Goal: Task Accomplishment & Management: Use online tool/utility

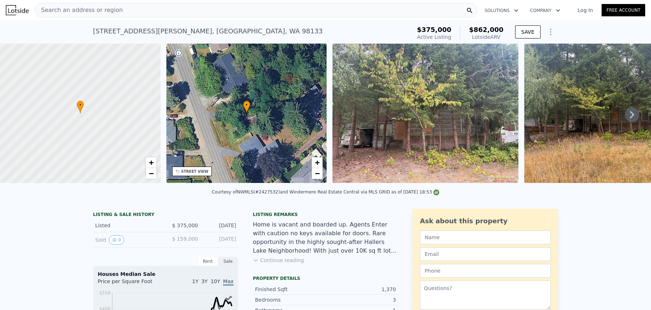
click at [105, 117] on div at bounding box center [80, 114] width 193 height 168
click at [234, 121] on div "• + −" at bounding box center [246, 114] width 161 height 140
click at [256, 141] on div "• + −" at bounding box center [246, 114] width 161 height 140
click at [406, 124] on img at bounding box center [426, 114] width 186 height 140
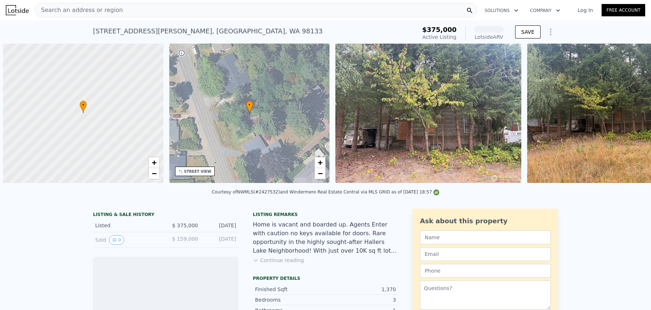
scroll to position [0, 3]
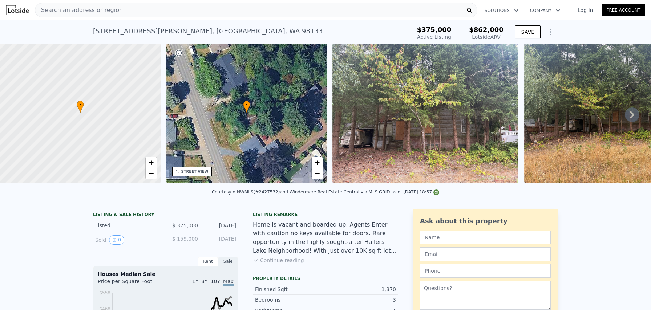
click at [146, 8] on div "Search an address or region" at bounding box center [256, 10] width 443 height 15
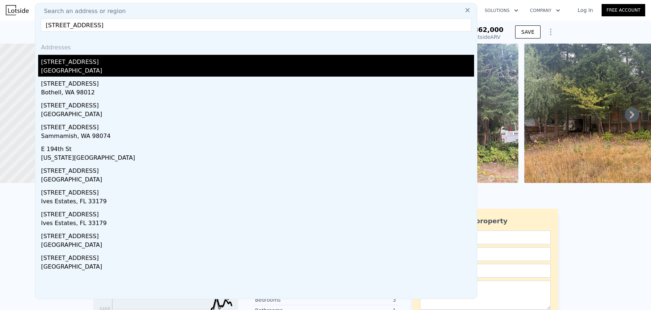
type input "[STREET_ADDRESS]"
click at [72, 65] on div "[STREET_ADDRESS]" at bounding box center [257, 61] width 433 height 12
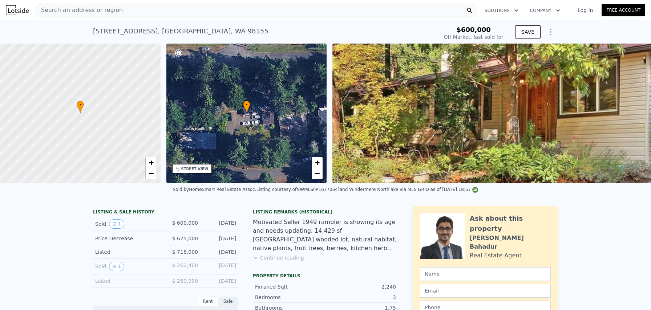
click at [549, 31] on icon "Show Options" at bounding box center [551, 32] width 9 height 9
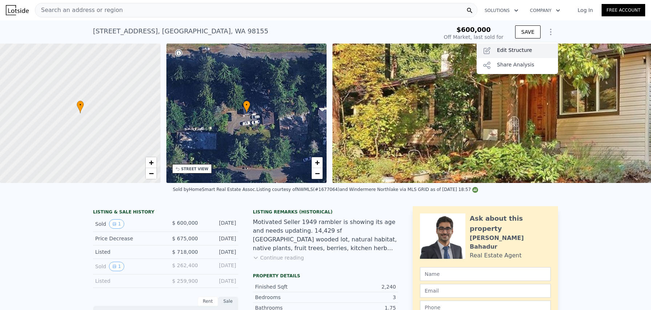
click at [526, 47] on div "Edit Structure" at bounding box center [517, 51] width 81 height 15
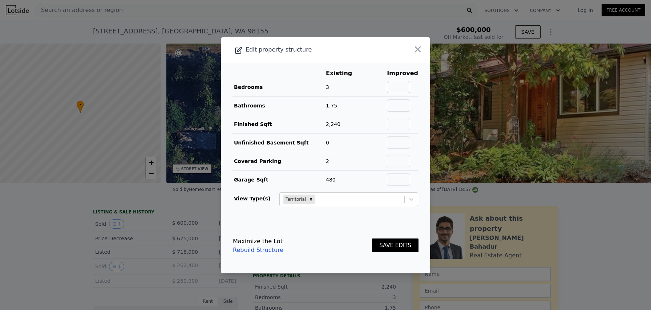
click at [407, 84] on input "text" at bounding box center [398, 87] width 23 height 12
type input "4"
click at [401, 105] on input "text" at bounding box center [398, 106] width 23 height 12
type input "1.75"
click at [397, 125] on input "text" at bounding box center [398, 124] width 23 height 12
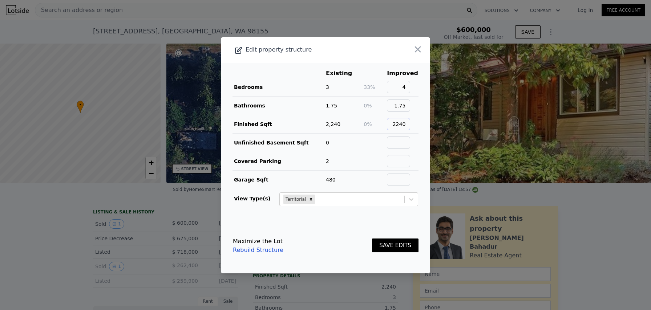
type input "2240"
click at [395, 144] on input "text" at bounding box center [398, 143] width 23 height 12
type input "0"
click at [395, 163] on input "text" at bounding box center [398, 161] width 23 height 12
type input "2"
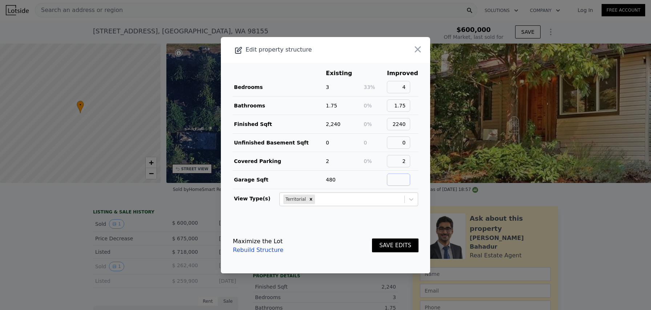
click at [398, 178] on input "text" at bounding box center [398, 180] width 23 height 12
type input "480"
click at [394, 242] on button "SAVE EDITS" at bounding box center [395, 246] width 47 height 14
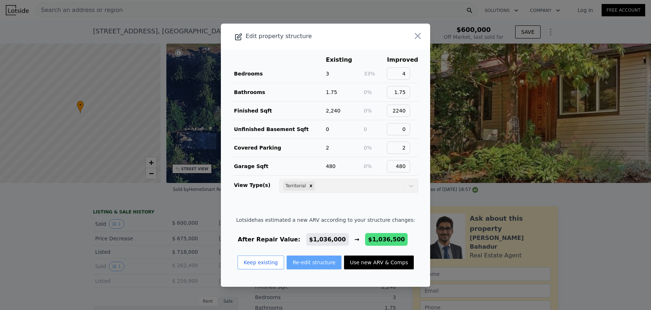
click at [328, 263] on button "Re-edit structure" at bounding box center [314, 263] width 55 height 14
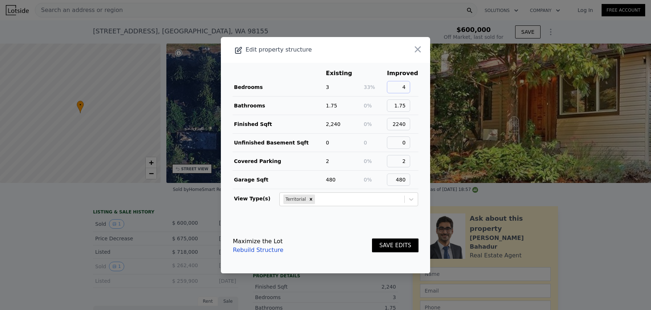
click at [410, 89] on input "4" at bounding box center [398, 87] width 23 height 12
type input "5"
click at [401, 246] on button "SAVE EDITS" at bounding box center [395, 246] width 47 height 14
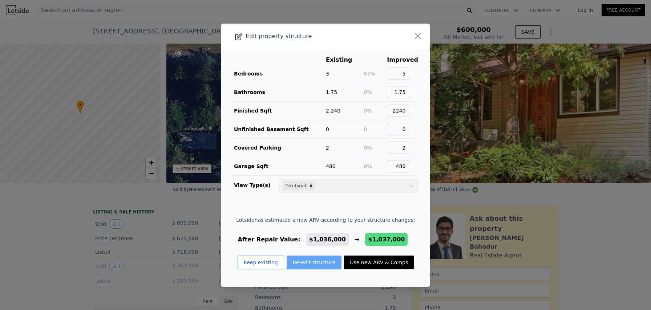
click at [330, 262] on button "Re-edit structure" at bounding box center [314, 263] width 55 height 14
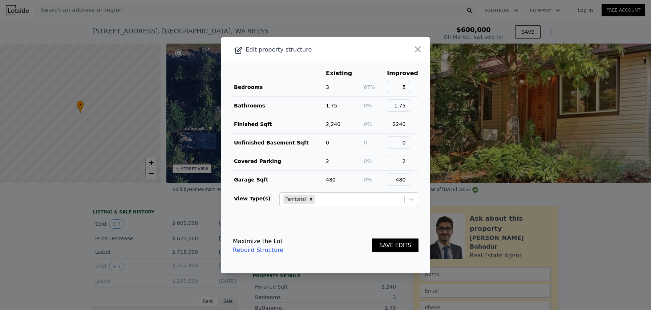
click at [410, 91] on input "5" at bounding box center [398, 87] width 23 height 12
type input "3"
click at [401, 238] on div "SAVE EDITS" at bounding box center [395, 246] width 47 height 32
click at [401, 248] on button "SAVE EDITS" at bounding box center [395, 246] width 47 height 14
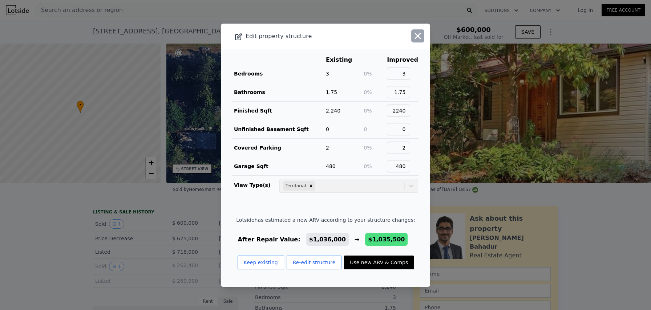
click at [417, 34] on icon "button" at bounding box center [418, 36] width 10 height 10
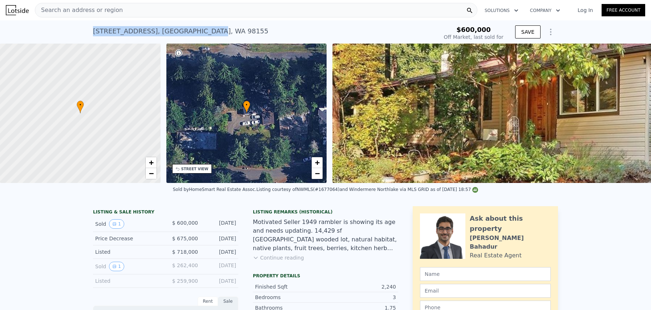
drag, startPoint x: 94, startPoint y: 31, endPoint x: 198, endPoint y: 32, distance: 104.0
click at [198, 32] on div "[STREET_ADDRESS]" at bounding box center [181, 31] width 176 height 10
copy div "[STREET_ADDRESS]"
click at [147, 9] on div "Search an address or region" at bounding box center [256, 10] width 443 height 15
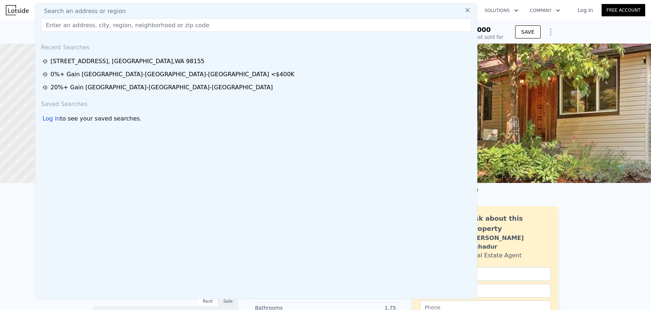
click at [142, 25] on input "text" at bounding box center [256, 25] width 430 height 13
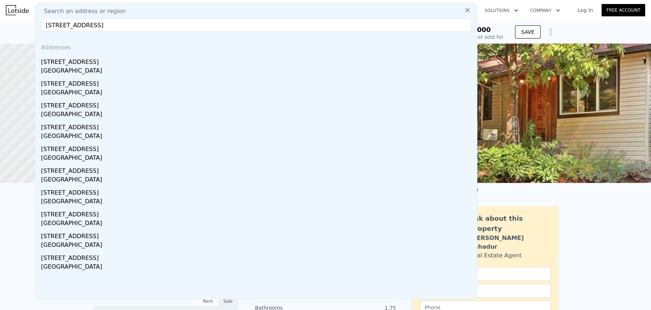
click at [58, 24] on input "[STREET_ADDRESS]" at bounding box center [256, 25] width 430 height 13
click at [161, 27] on input "[STREET_ADDRESS]" at bounding box center [256, 25] width 430 height 13
click at [218, 46] on div "Addresses" at bounding box center [256, 45] width 436 height 17
click at [59, 25] on input "[STREET_ADDRESS]" at bounding box center [256, 25] width 430 height 13
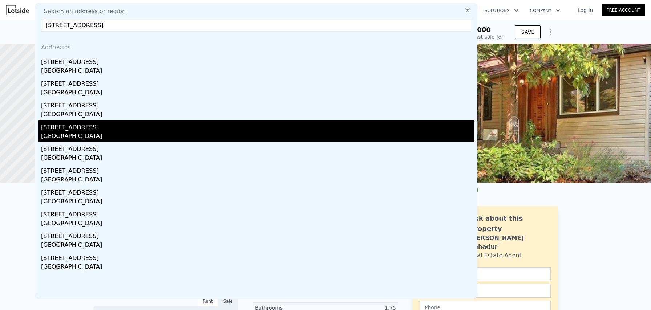
type input "[STREET_ADDRESS]"
click at [70, 132] on div "[STREET_ADDRESS]" at bounding box center [257, 126] width 433 height 12
